Goal: Check status: Check status

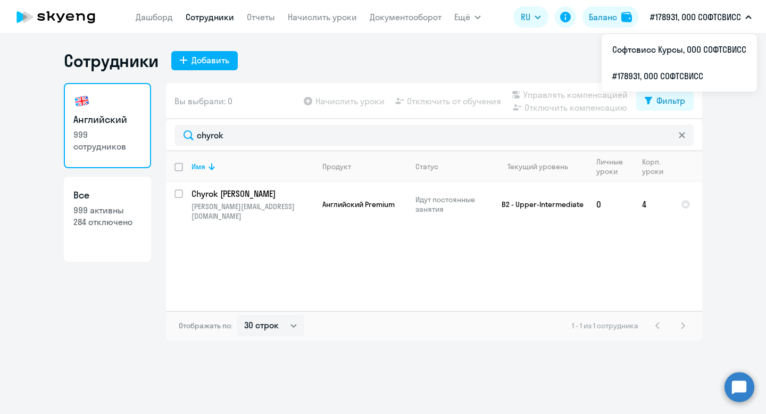
select select "30"
click at [706, 23] on p "#178931, ООО СОФТСВИСС" at bounding box center [695, 17] width 91 height 13
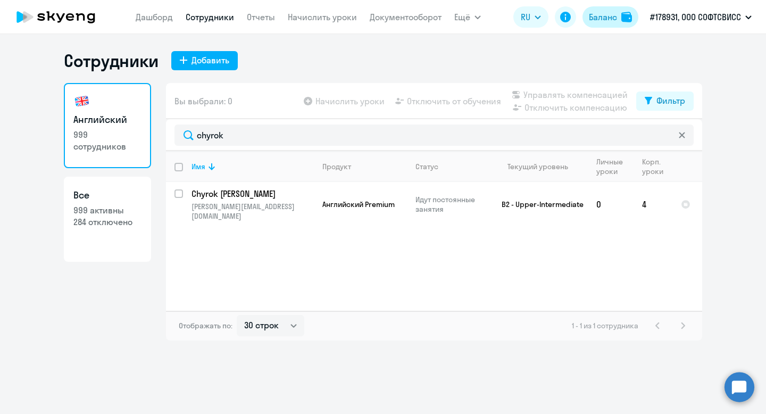
click at [601, 20] on div "Баланс" at bounding box center [603, 17] width 28 height 13
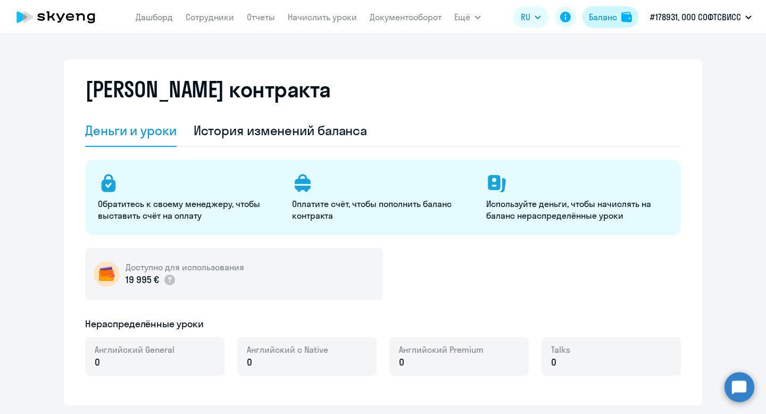
select select "english_adult_not_native_speaker"
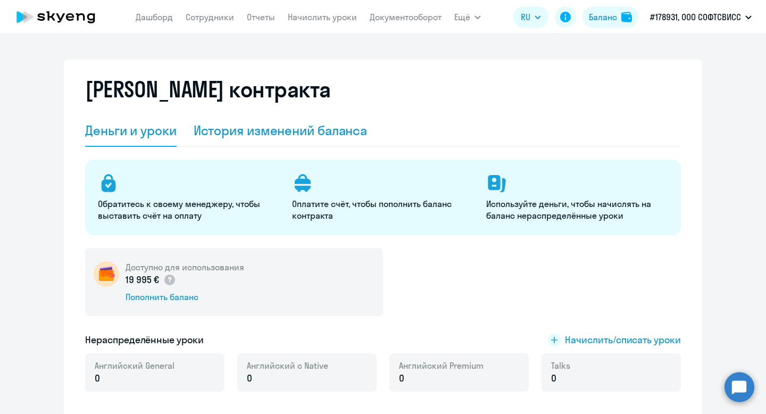
click at [300, 128] on div "История изменений баланса" at bounding box center [281, 130] width 174 height 17
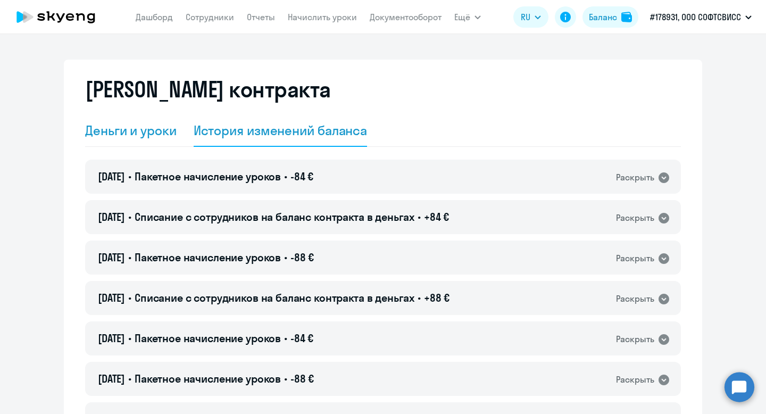
click at [114, 130] on div "Деньги и уроки" at bounding box center [130, 130] width 91 height 17
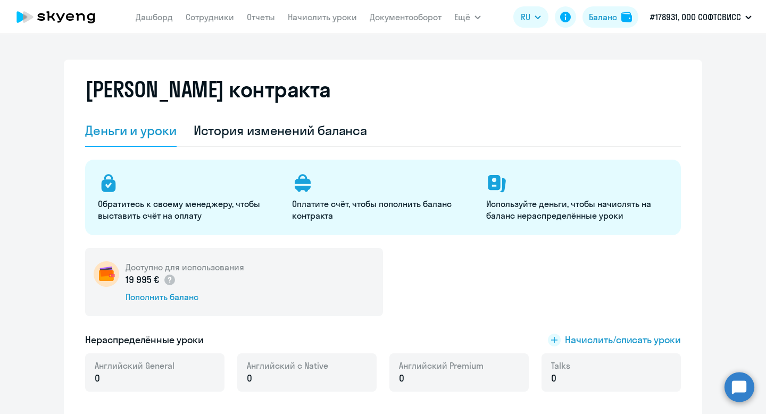
click at [477, 106] on div "[PERSON_NAME] контракта" at bounding box center [383, 96] width 596 height 38
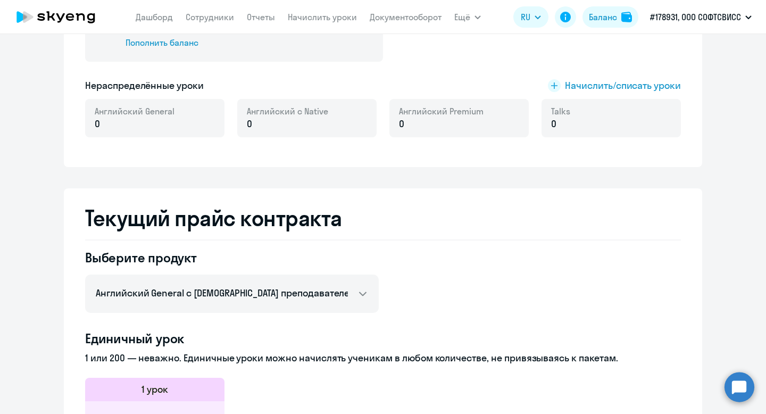
scroll to position [253, 0]
